Goal: Task Accomplishment & Management: Manage account settings

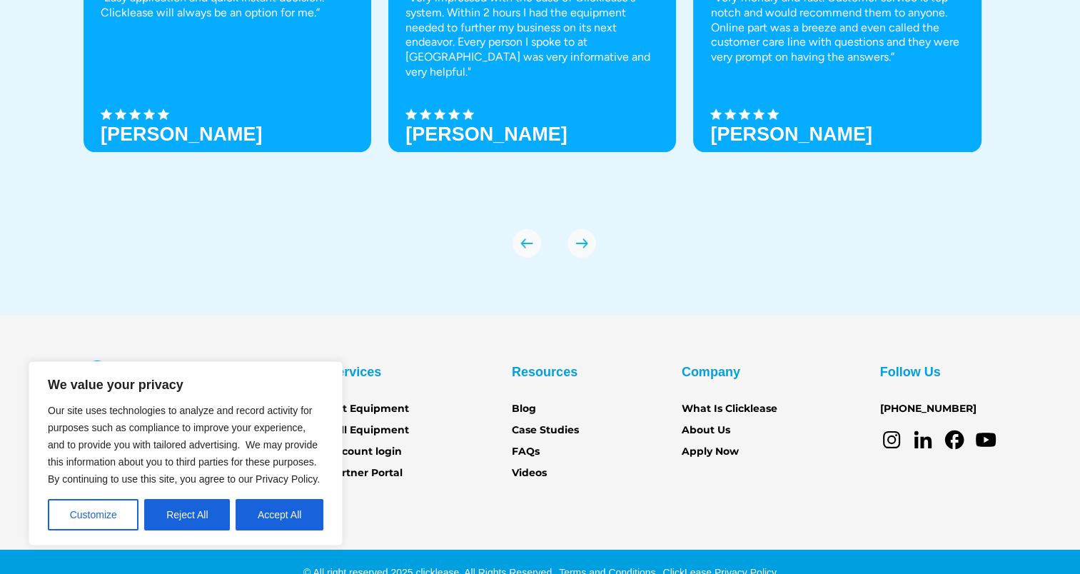
scroll to position [4985, 0]
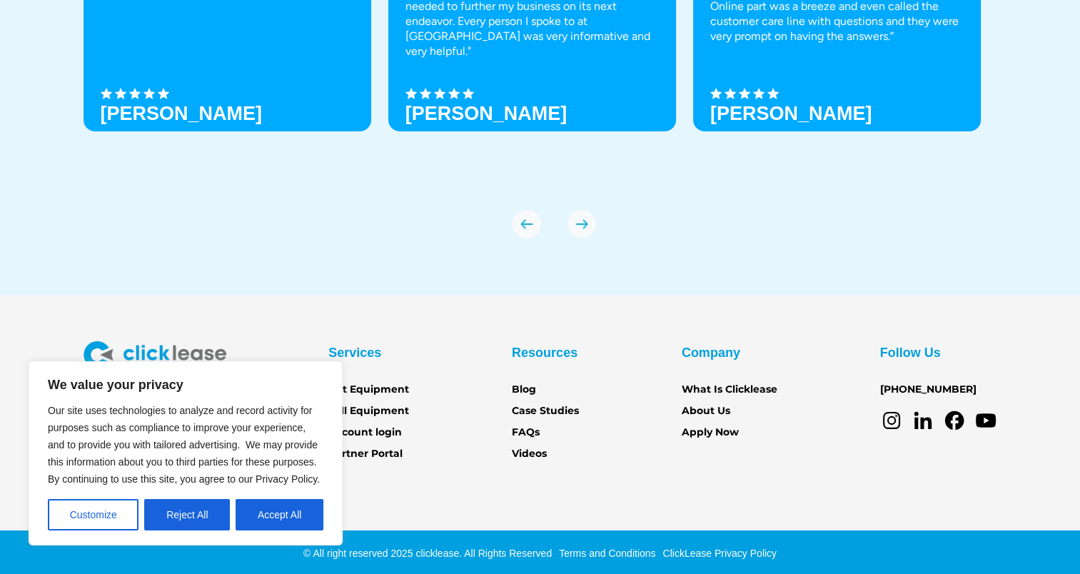
click at [547, 489] on section "Services Get Equipment Sell Equipment Account login Partner Portal Resources Bl…" at bounding box center [540, 436] width 1080 height 282
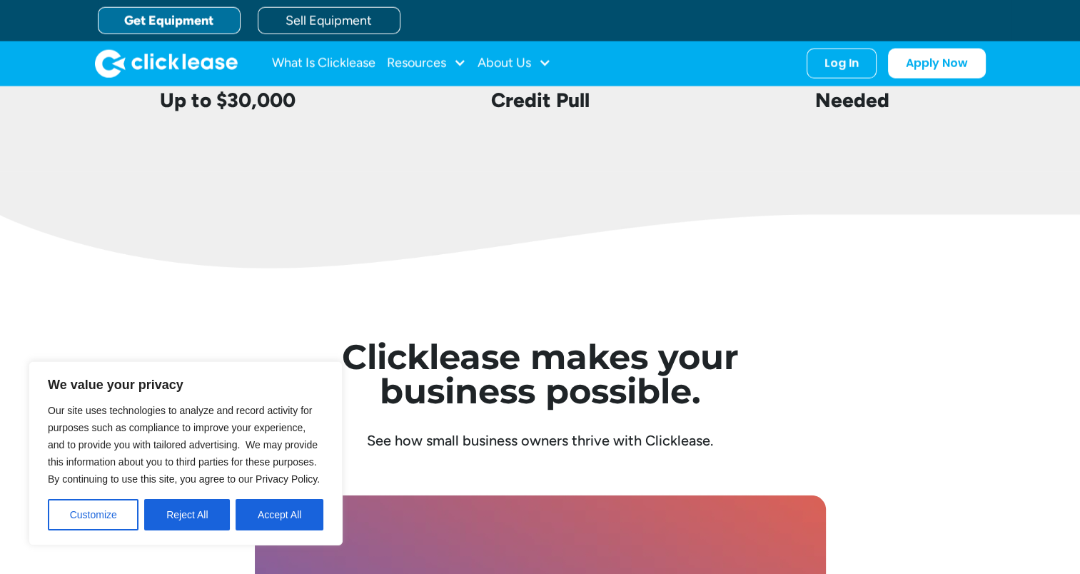
scroll to position [3486, 0]
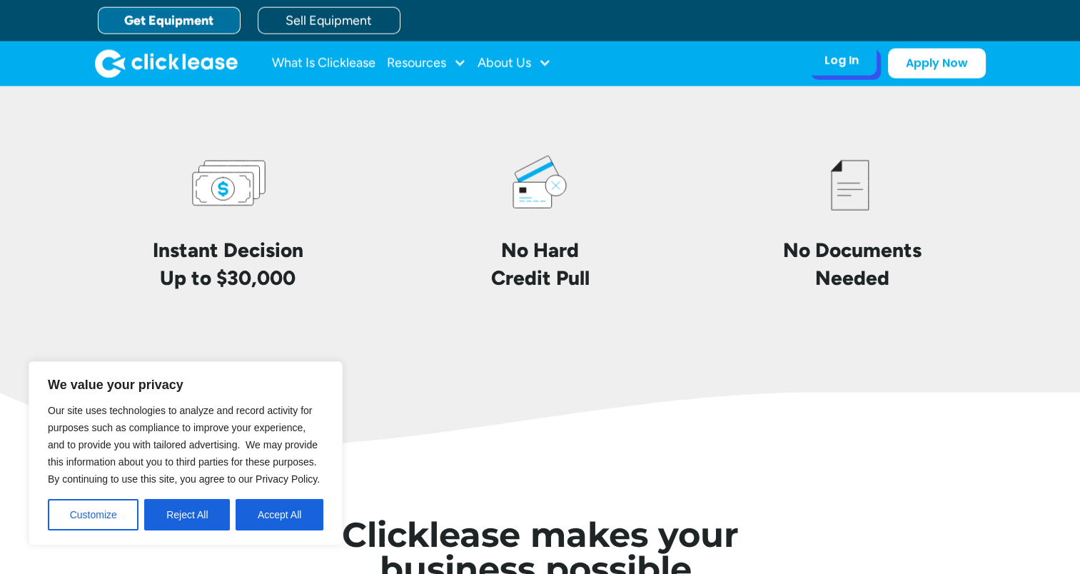
click at [845, 54] on div "Log In" at bounding box center [841, 61] width 34 height 14
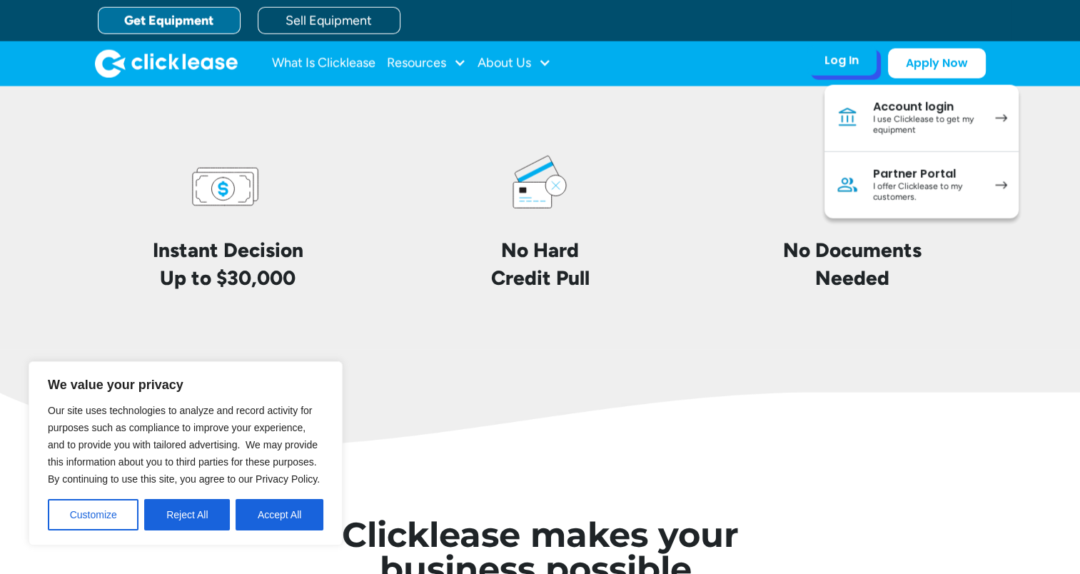
click at [894, 117] on div "I use Clicklease to get my equipment" at bounding box center [927, 125] width 108 height 22
